Goal: Task Accomplishment & Management: Manage account settings

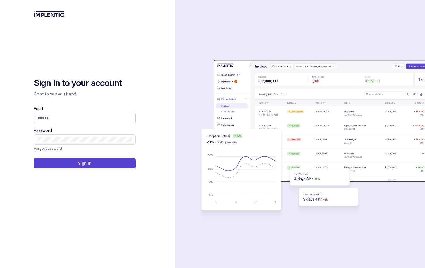
click at [57, 123] on div "Email Password" at bounding box center [85, 125] width 102 height 39
drag, startPoint x: 76, startPoint y: 107, endPoint x: 73, endPoint y: 110, distance: 4.8
click at [76, 107] on div "Email" at bounding box center [85, 114] width 102 height 17
click at [65, 116] on input "Email" at bounding box center [85, 118] width 94 height 6
click at [0, 268] on com-1password-button at bounding box center [0, 268] width 0 height 0
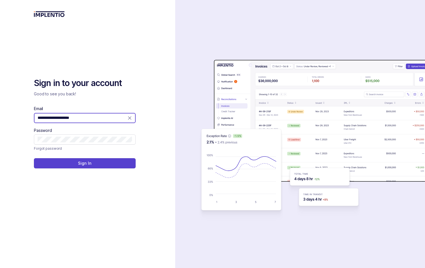
type input "**********"
